Goal: Task Accomplishment & Management: Manage account settings

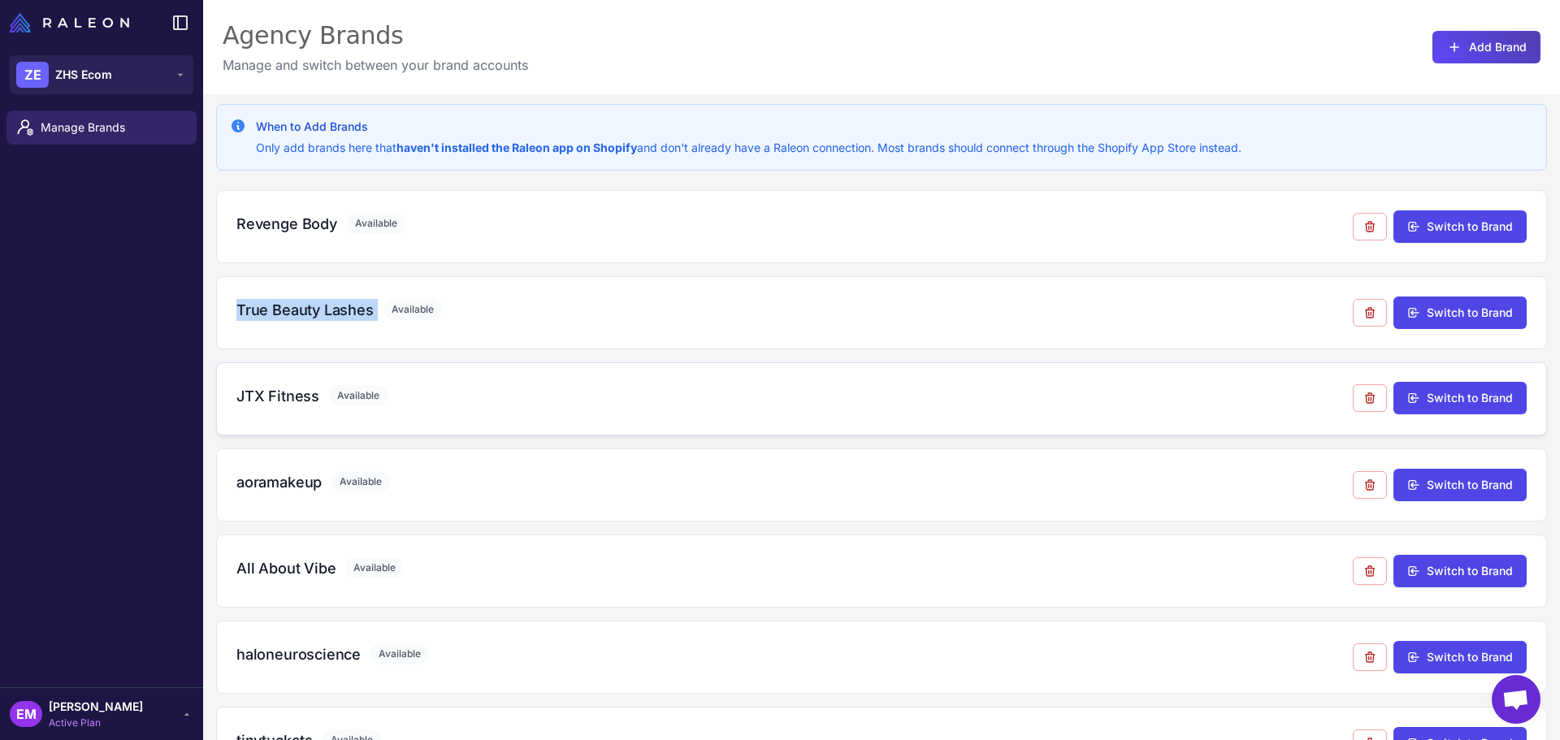
scroll to position [94, 0]
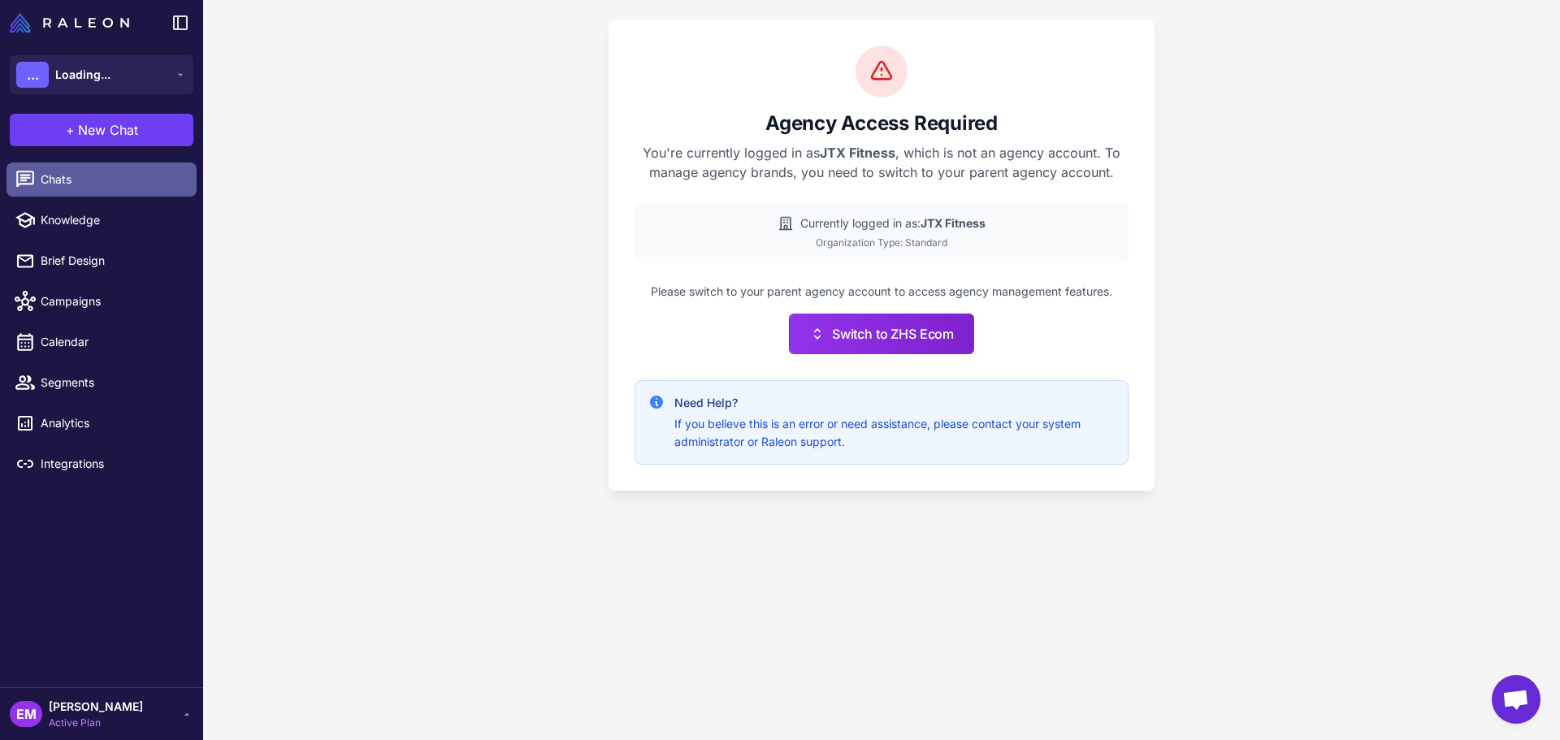
click at [61, 176] on span "Chats" at bounding box center [112, 180] width 143 height 18
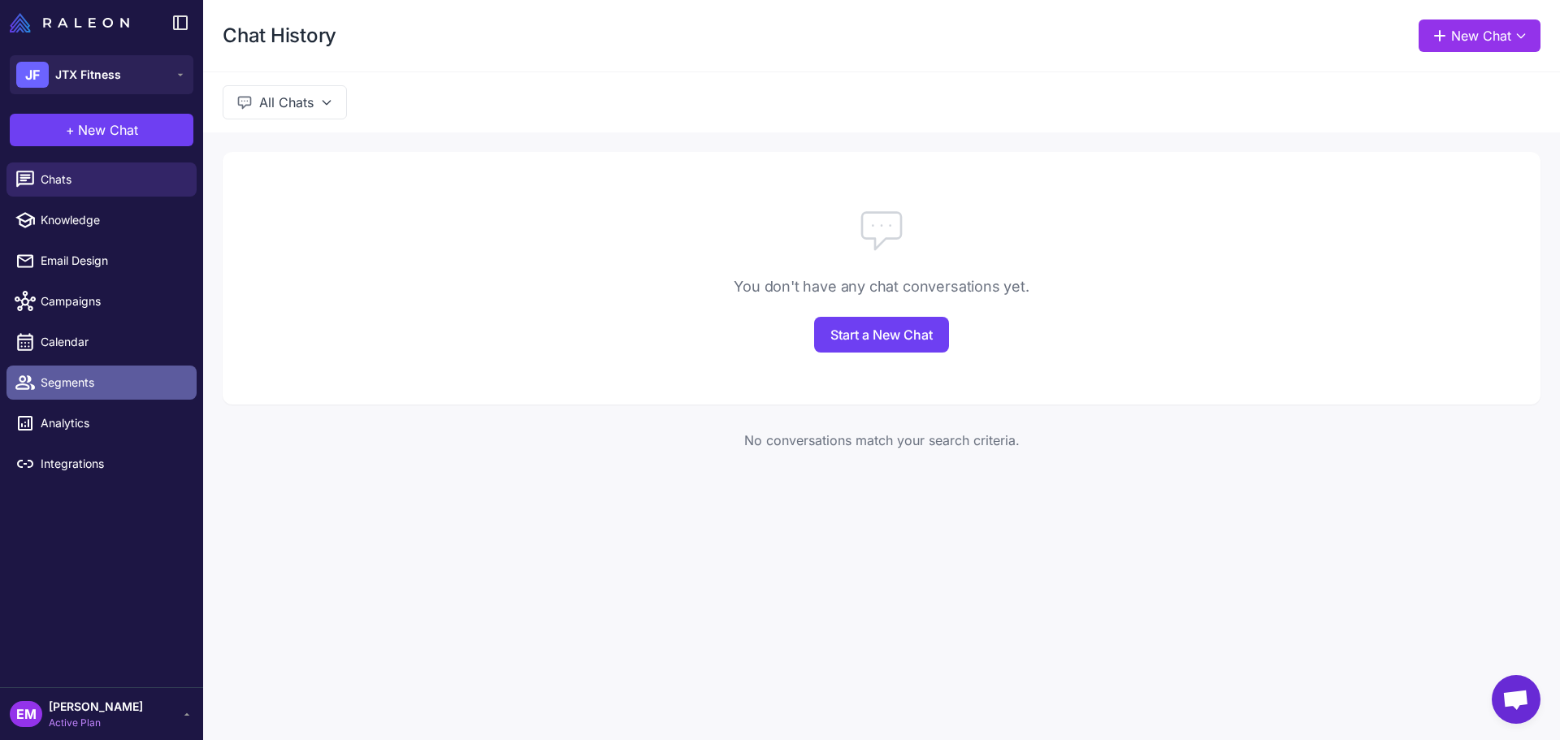
click at [98, 396] on link "Segments" at bounding box center [102, 383] width 190 height 34
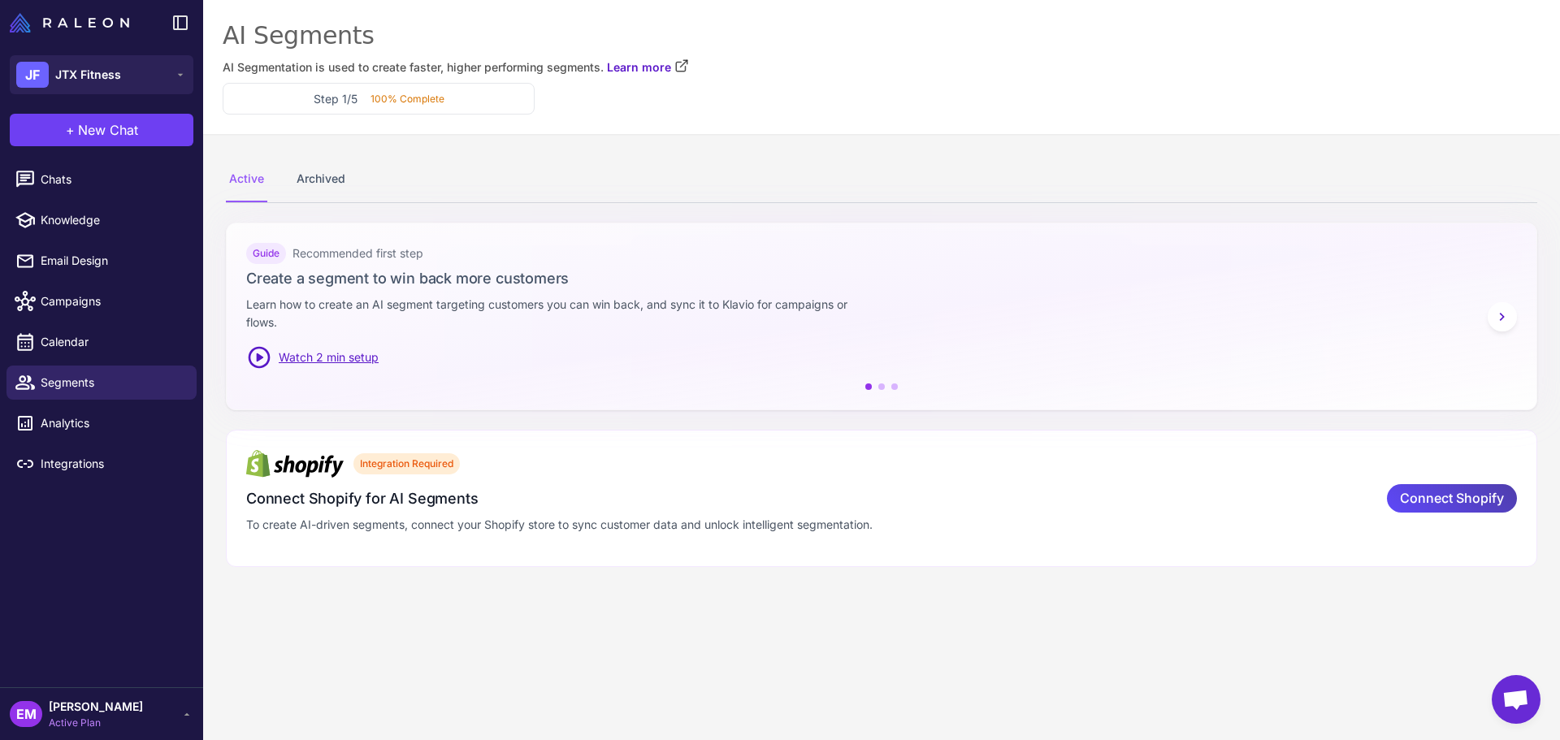
click at [89, 707] on span "[PERSON_NAME]" at bounding box center [96, 707] width 94 height 18
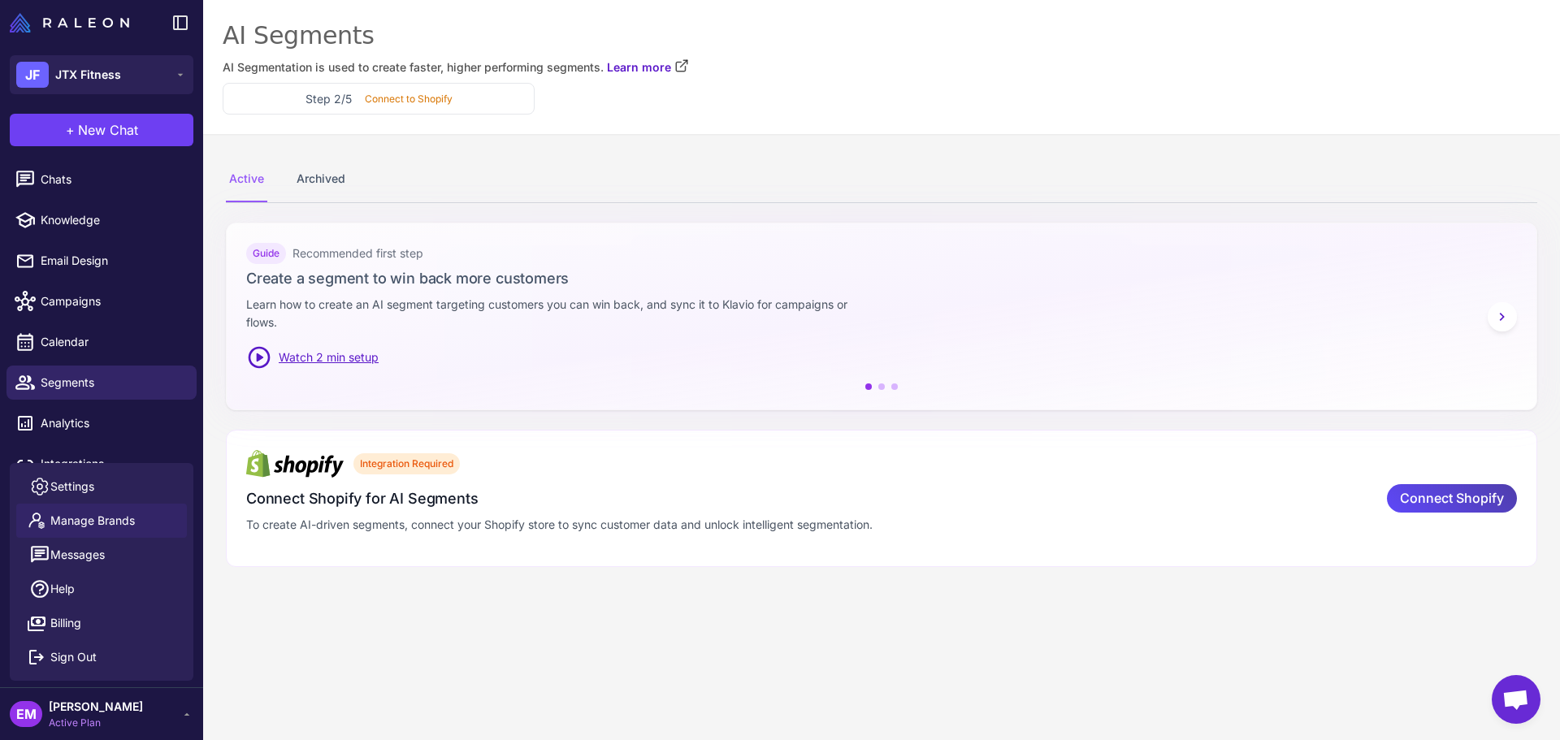
click at [139, 510] on link "Manage Brands" at bounding box center [101, 521] width 171 height 34
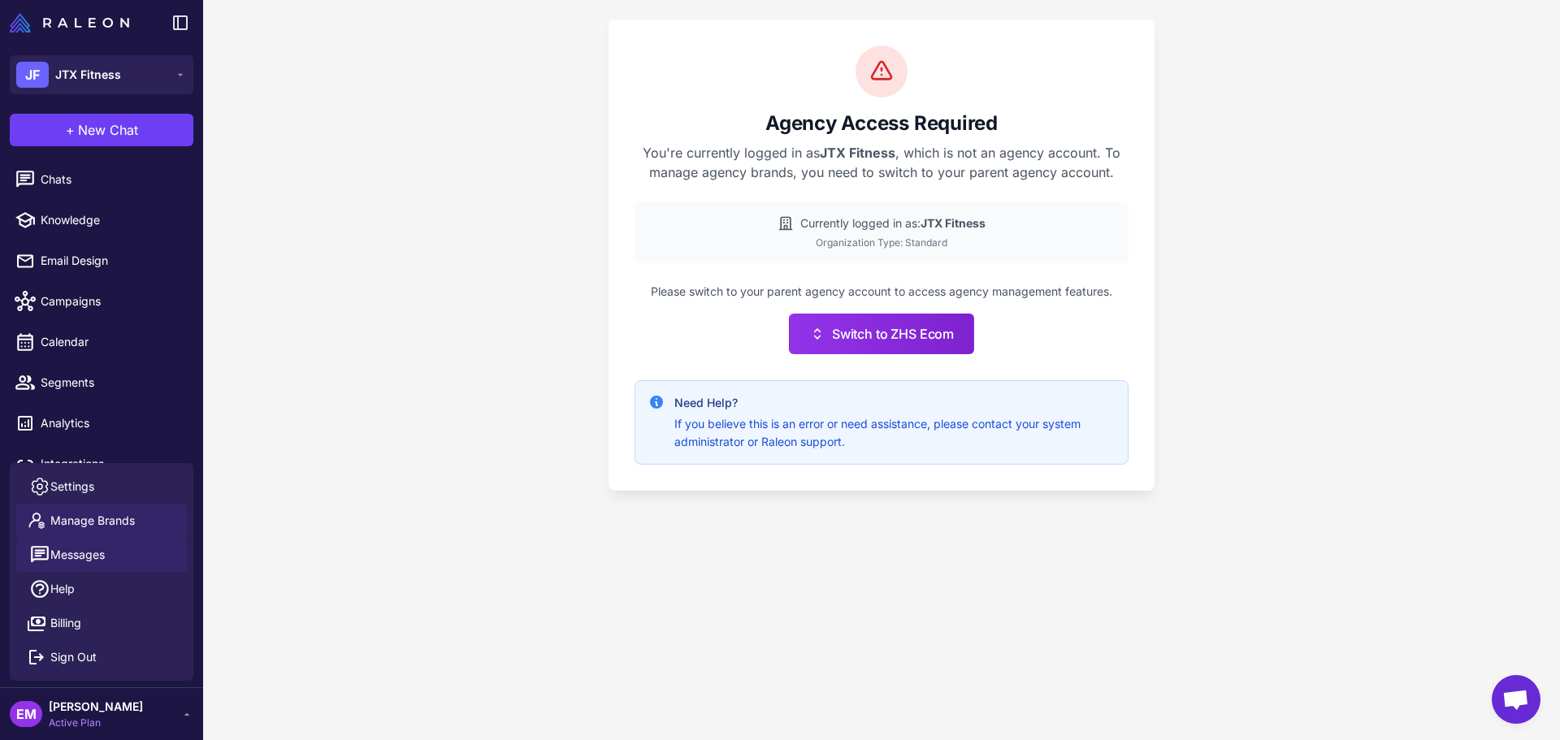
click at [64, 553] on span "Messages" at bounding box center [77, 555] width 54 height 18
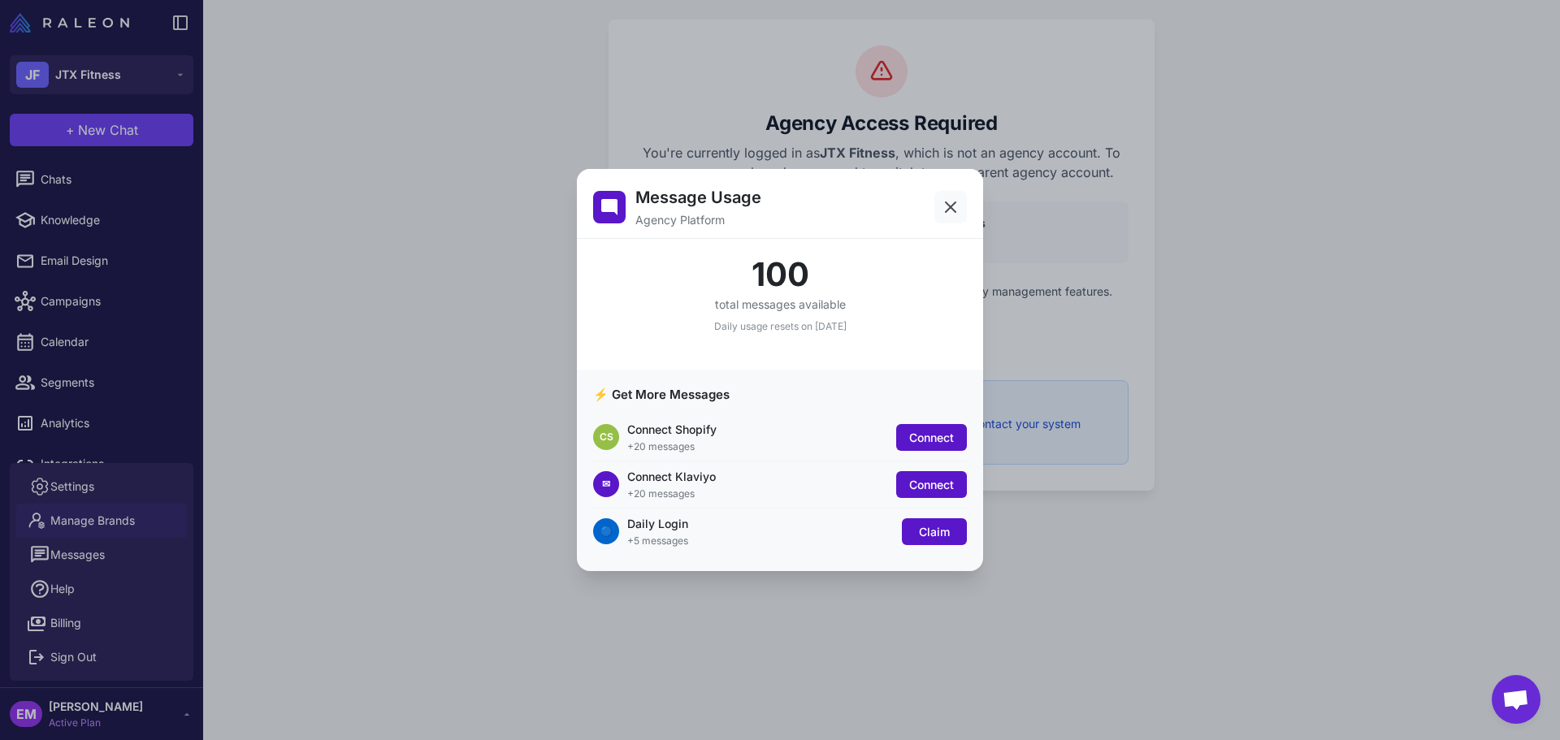
click at [951, 205] on icon at bounding box center [951, 207] width 20 height 20
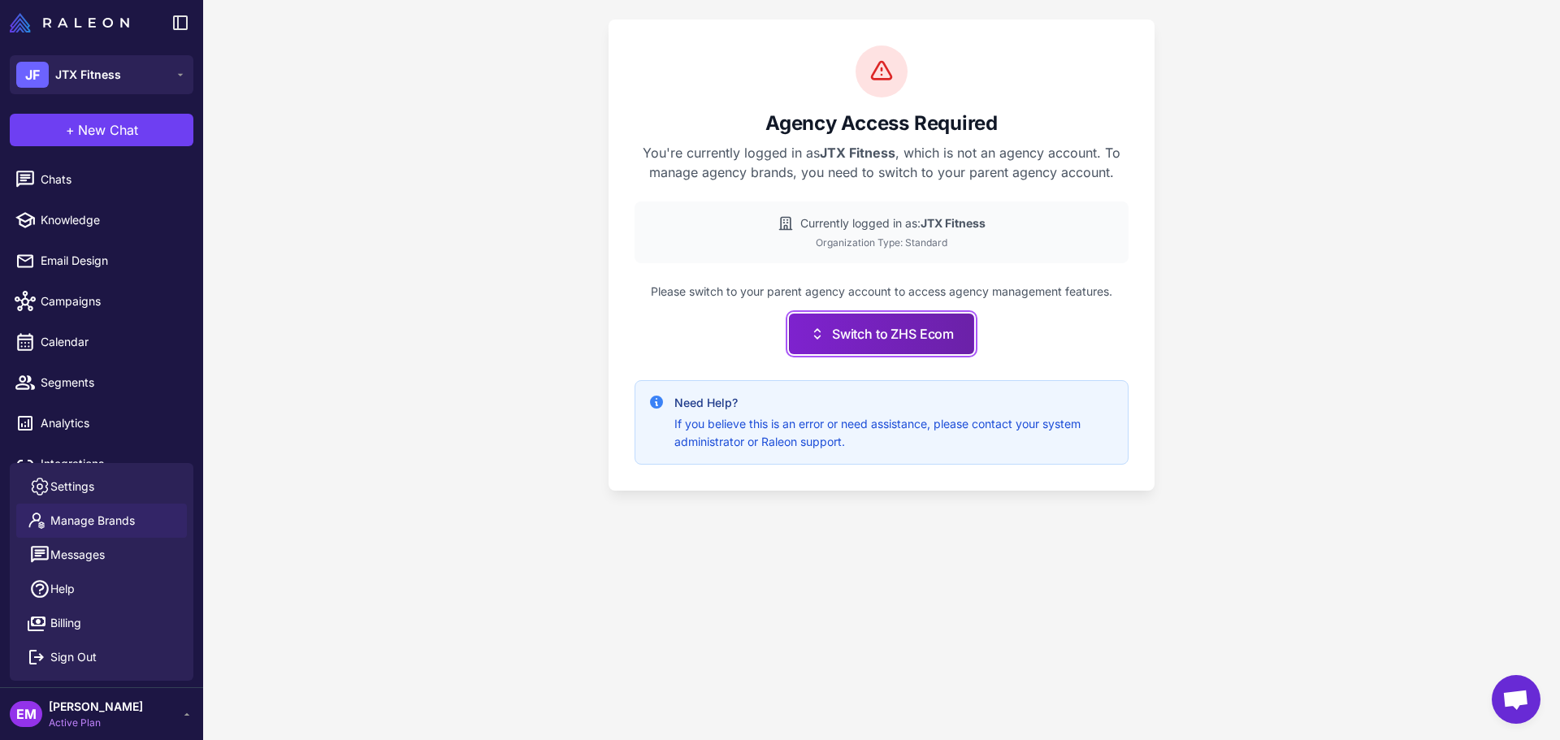
click at [825, 352] on button "Switch to ZHS Ecom" at bounding box center [881, 334] width 185 height 41
